Goal: Find specific page/section: Find specific page/section

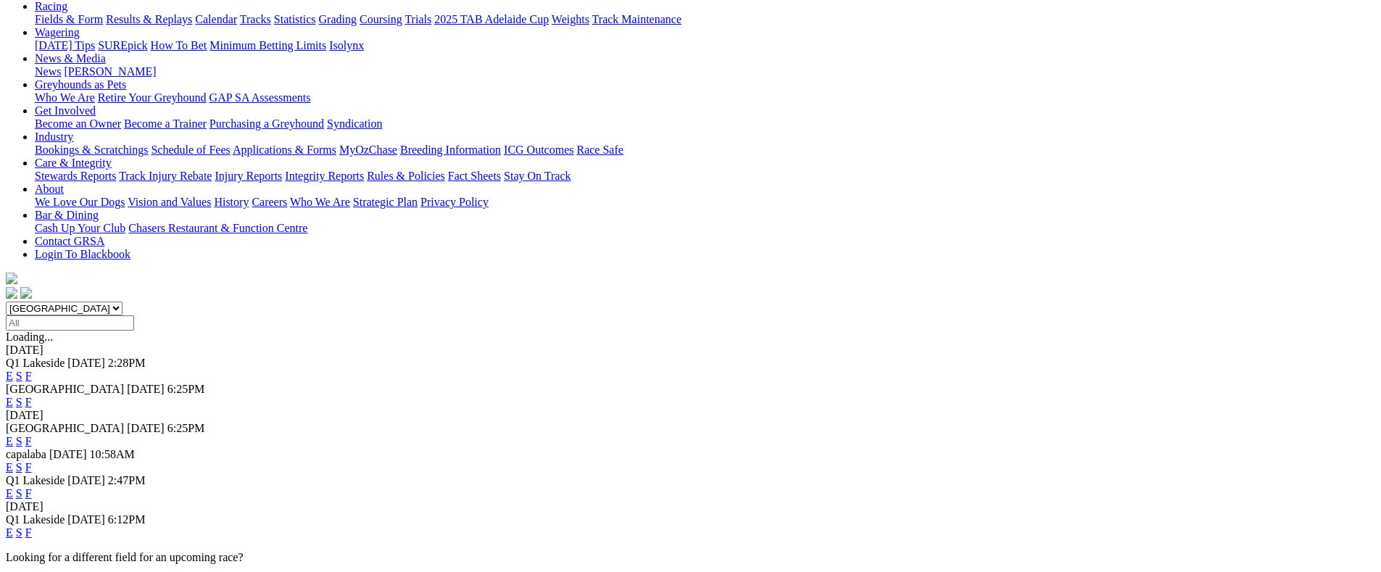
scroll to position [174, 0]
click at [32, 524] on link "F" at bounding box center [28, 530] width 7 height 12
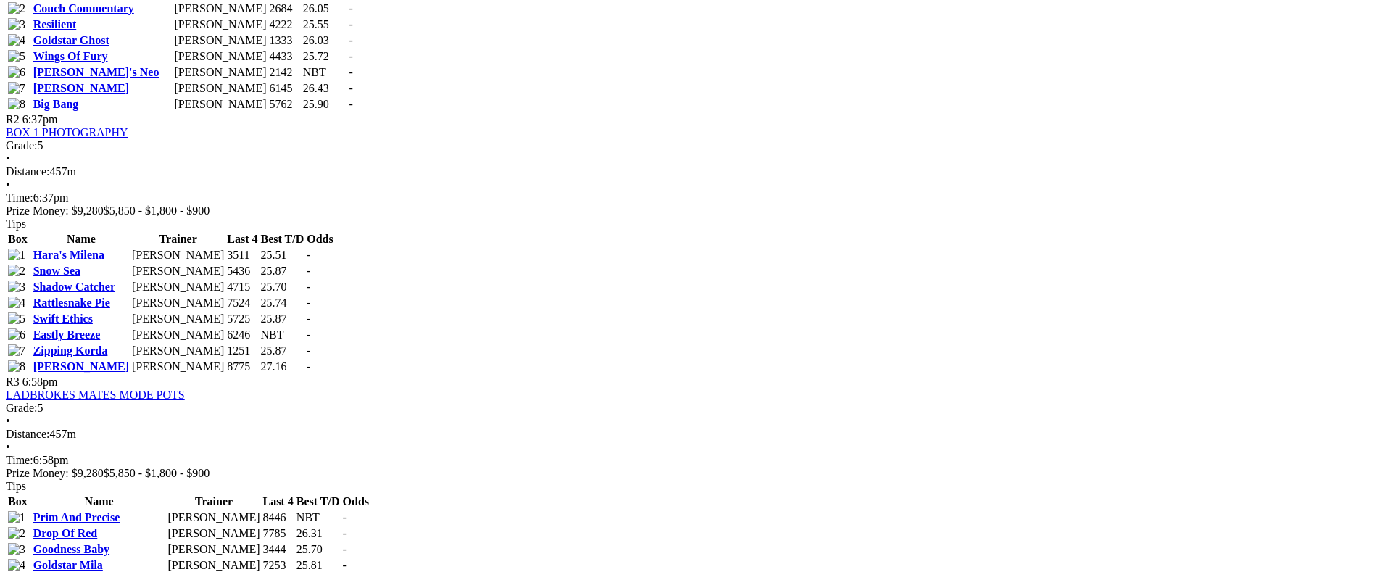
scroll to position [964, 0]
